Goal: Transaction & Acquisition: Subscribe to service/newsletter

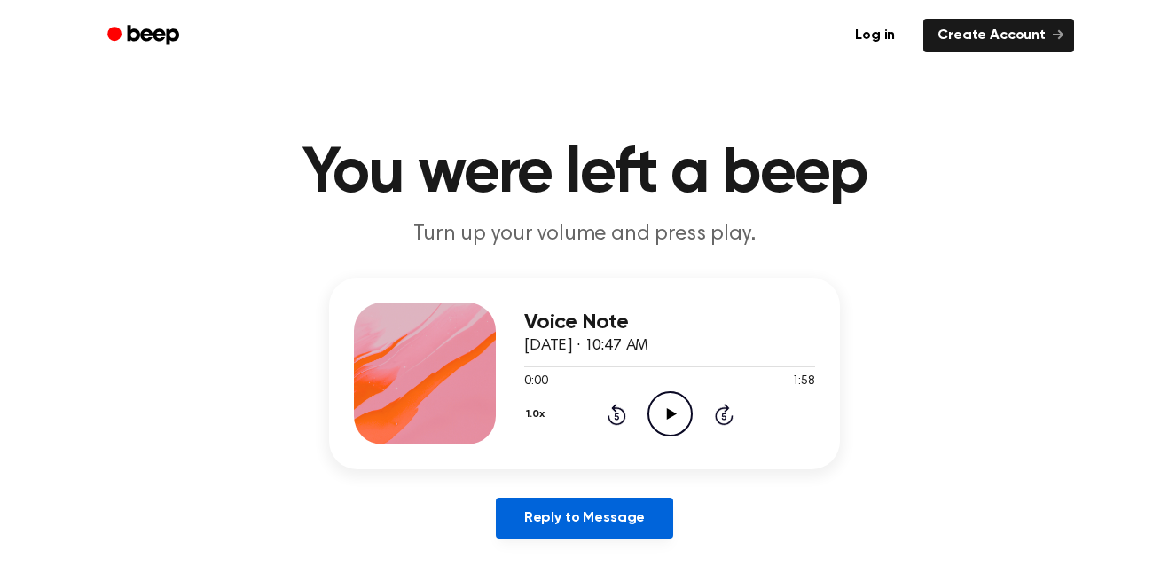
click at [572, 535] on link "Reply to Message" at bounding box center [584, 517] width 177 height 41
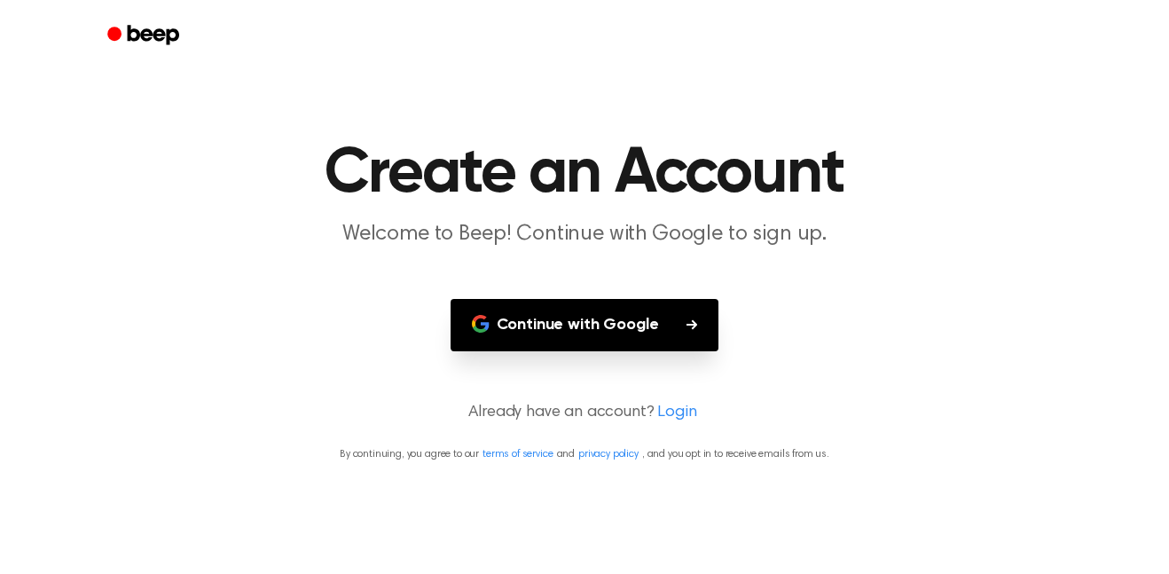
click at [629, 338] on button "Continue with Google" at bounding box center [584, 325] width 269 height 52
click at [893, 78] on main "Create an Account Welcome to Beep! Continue with Google to sign up. Continue wi…" at bounding box center [584, 287] width 1169 height 574
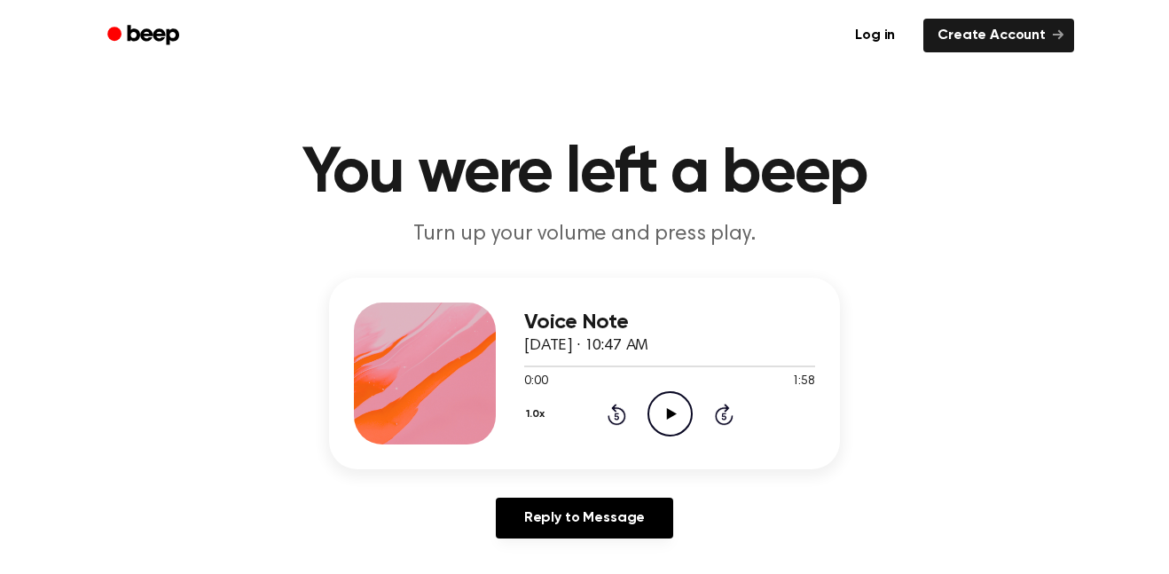
click at [662, 428] on icon "Play Audio" at bounding box center [669, 413] width 45 height 45
click at [675, 402] on icon "Pause Audio" at bounding box center [669, 413] width 45 height 45
click at [681, 430] on icon "Play Audio" at bounding box center [669, 413] width 45 height 45
click at [622, 414] on icon at bounding box center [616, 413] width 19 height 21
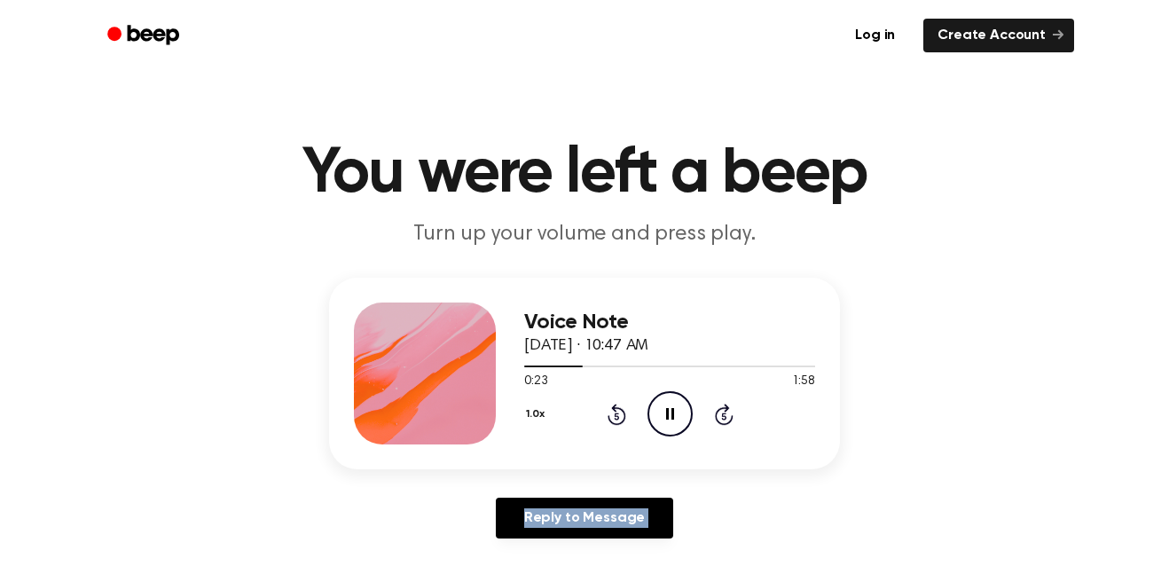
click at [622, 414] on icon at bounding box center [616, 413] width 19 height 21
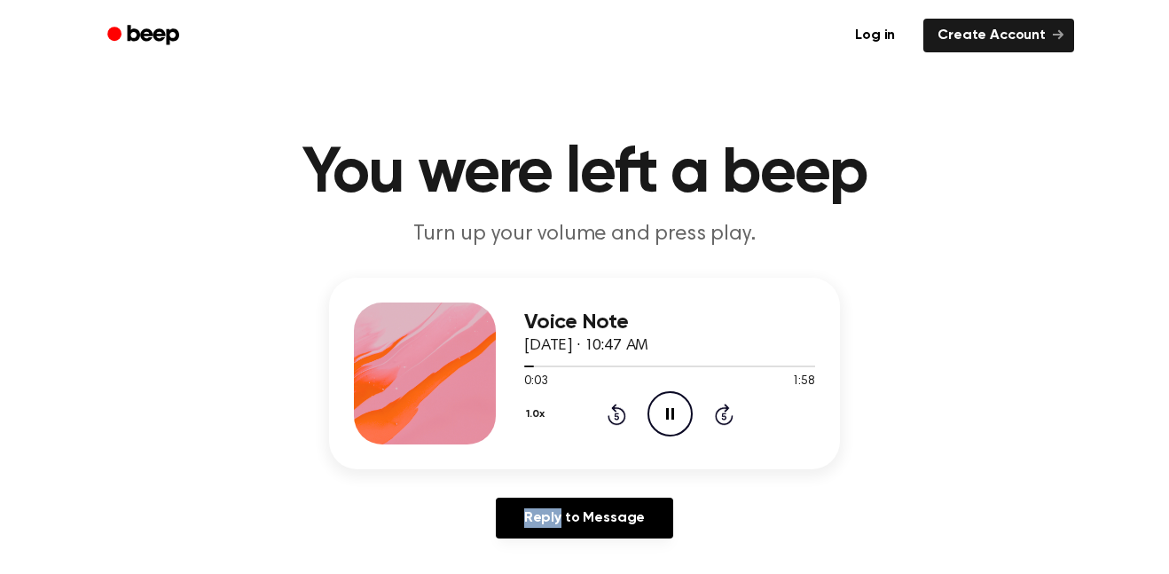
click at [622, 413] on icon at bounding box center [616, 413] width 19 height 21
click at [611, 412] on icon "Rewind 5 seconds" at bounding box center [617, 414] width 20 height 23
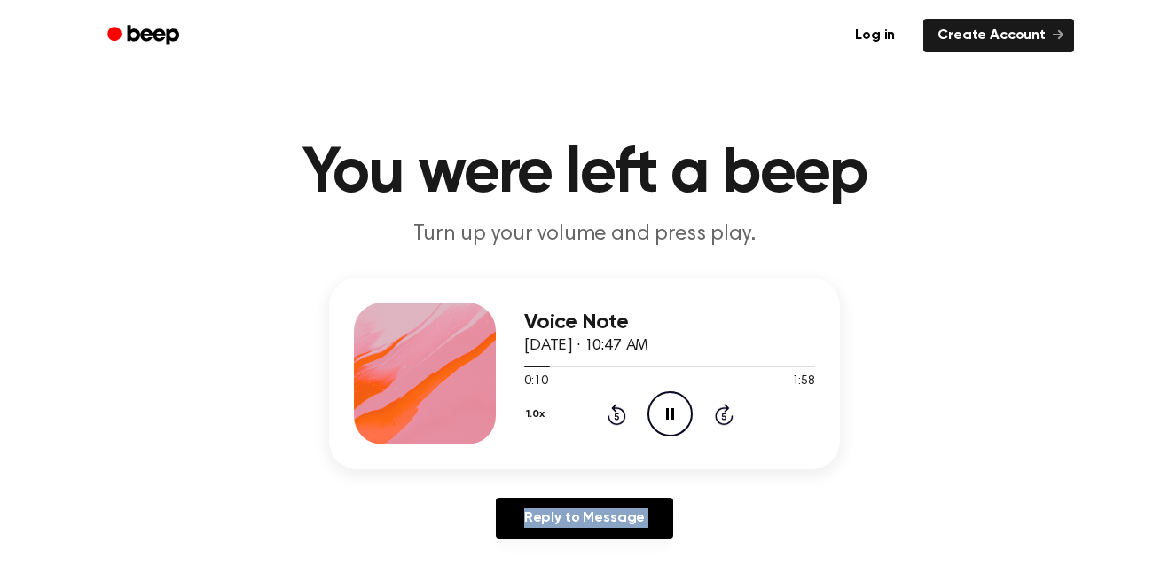
click at [611, 412] on icon "Rewind 5 seconds" at bounding box center [617, 414] width 20 height 23
click at [539, 413] on button "1.0x" at bounding box center [537, 414] width 27 height 30
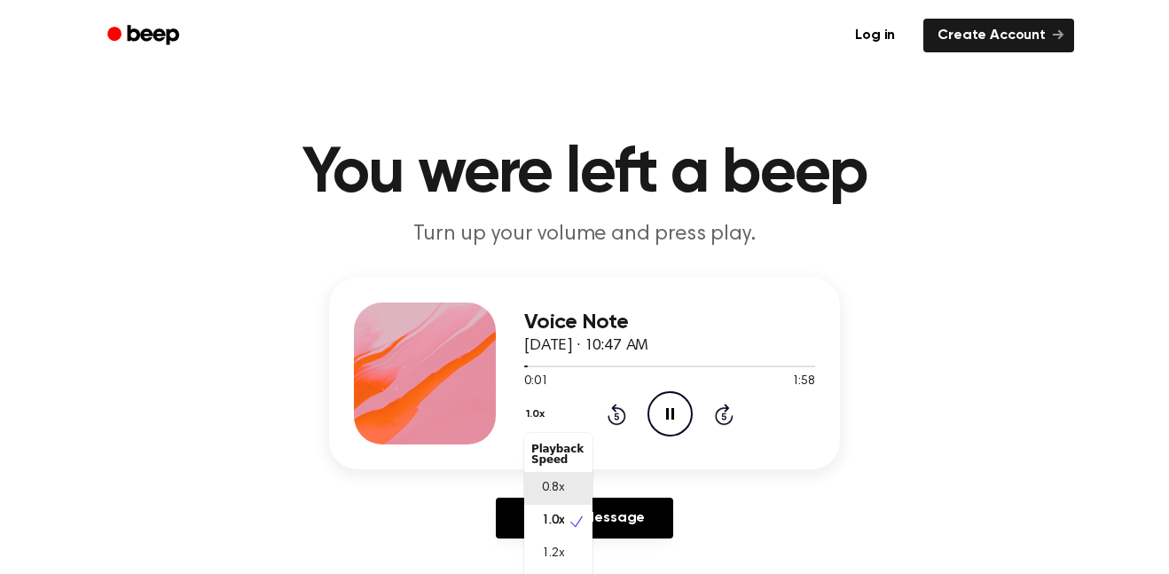
click at [567, 486] on div "0.8x" at bounding box center [558, 488] width 68 height 33
click at [669, 418] on icon "Pause Audio" at bounding box center [669, 413] width 45 height 45
click at [672, 412] on icon at bounding box center [671, 414] width 10 height 12
click at [671, 411] on icon at bounding box center [670, 414] width 8 height 12
click at [675, 408] on icon "Play Audio" at bounding box center [669, 413] width 45 height 45
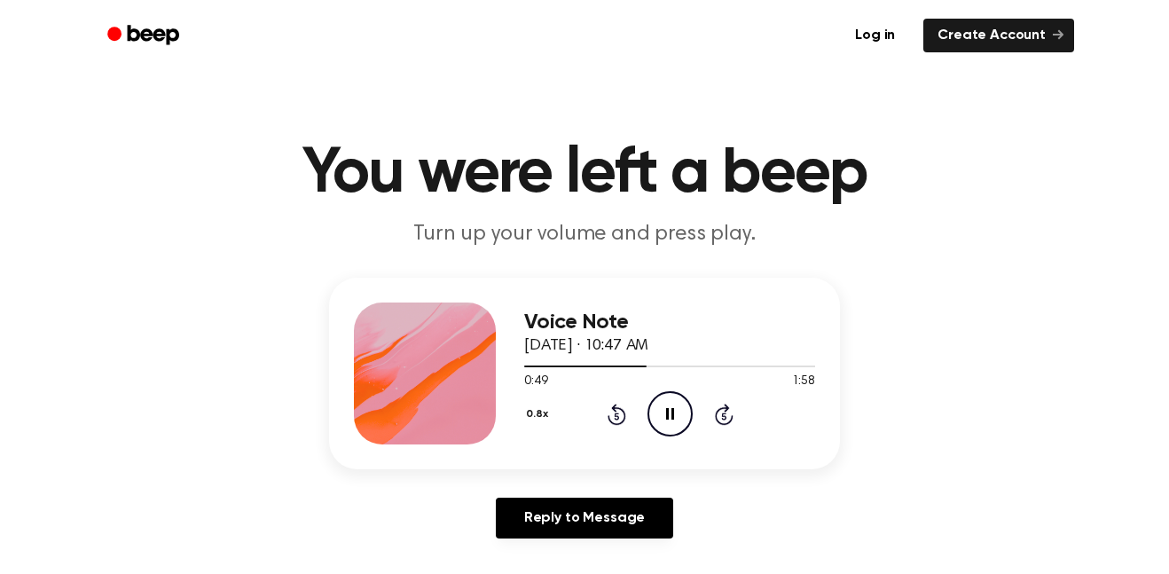
click at [662, 416] on icon "Pause Audio" at bounding box center [669, 413] width 45 height 45
click at [658, 410] on icon "Play Audio" at bounding box center [669, 413] width 45 height 45
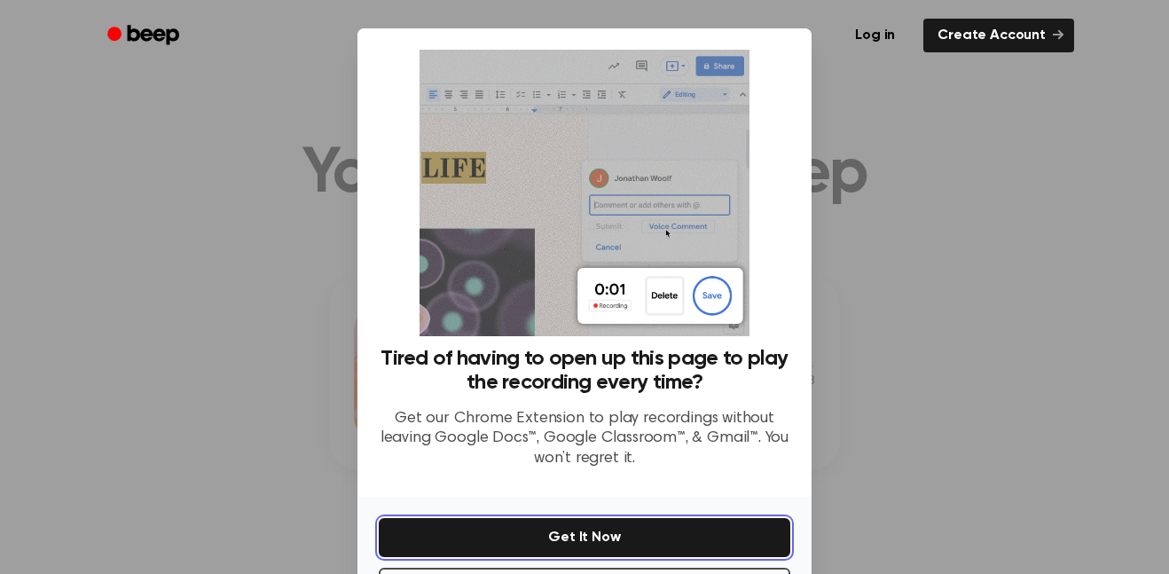
click at [581, 528] on button "Get It Now" at bounding box center [584, 537] width 411 height 39
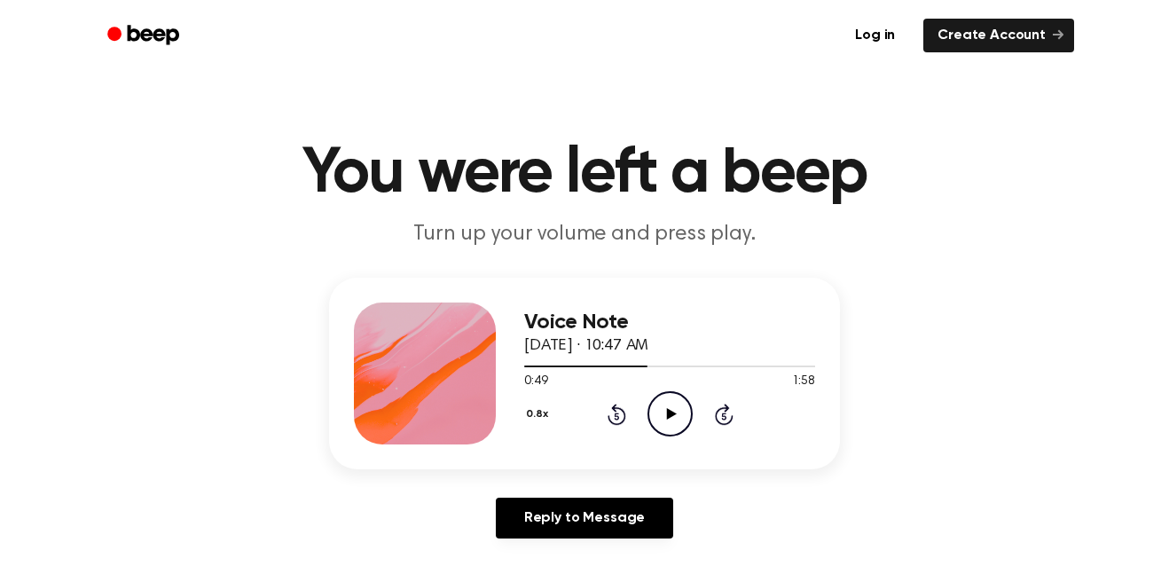
click at [666, 402] on icon "Play Audio" at bounding box center [669, 413] width 45 height 45
click at [615, 420] on icon "Rewind 5 seconds" at bounding box center [617, 414] width 20 height 23
click at [673, 420] on icon "Play Audio" at bounding box center [669, 413] width 45 height 45
click at [671, 417] on icon at bounding box center [670, 414] width 8 height 12
click at [667, 400] on icon "Play Audio" at bounding box center [669, 413] width 45 height 45
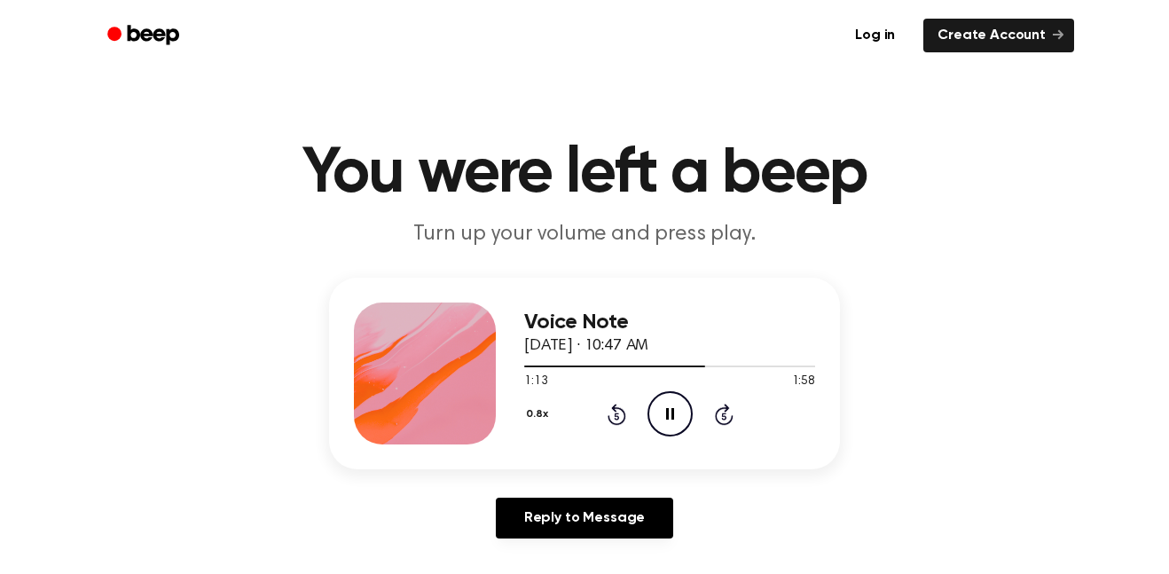
click at [682, 418] on icon "Pause Audio" at bounding box center [669, 413] width 45 height 45
click at [724, 420] on icon "Skip 5 seconds" at bounding box center [724, 414] width 20 height 23
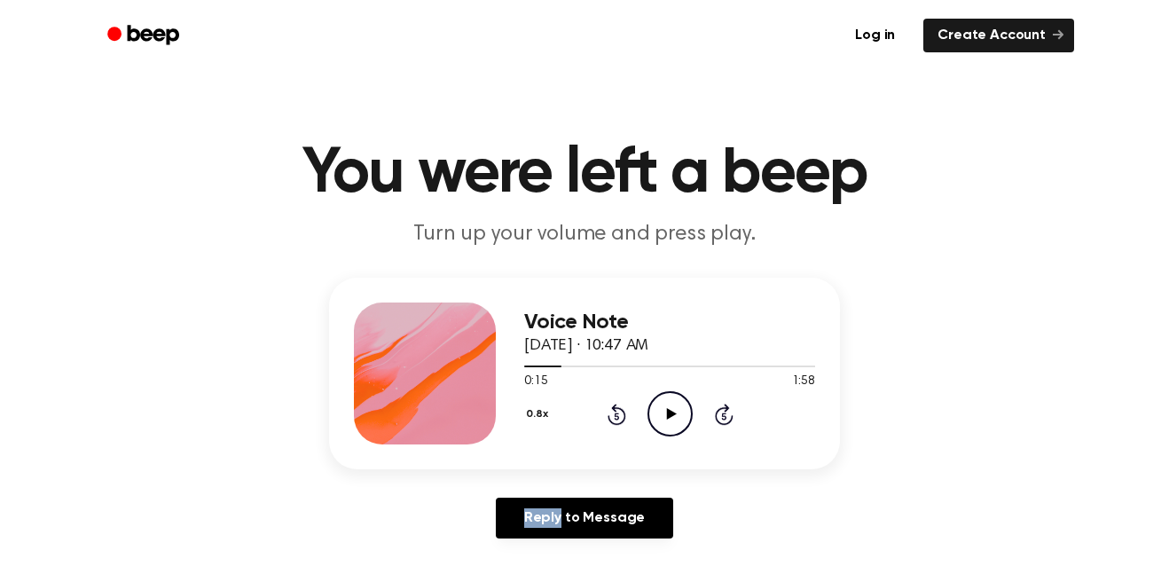
click at [724, 420] on icon "Skip 5 seconds" at bounding box center [724, 414] width 20 height 23
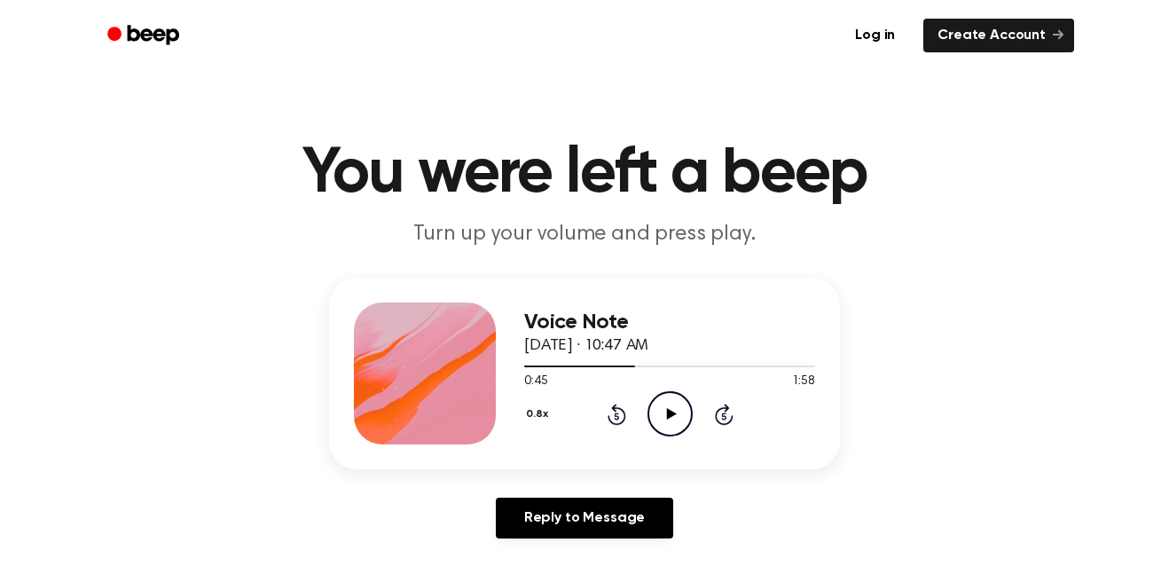
click at [724, 420] on icon "Skip 5 seconds" at bounding box center [724, 414] width 20 height 23
click at [716, 416] on icon "Skip 5 seconds" at bounding box center [724, 414] width 20 height 23
click at [654, 415] on icon "Play Audio" at bounding box center [669, 413] width 45 height 45
click at [731, 421] on icon at bounding box center [724, 413] width 19 height 21
